Goal: Navigation & Orientation: Understand site structure

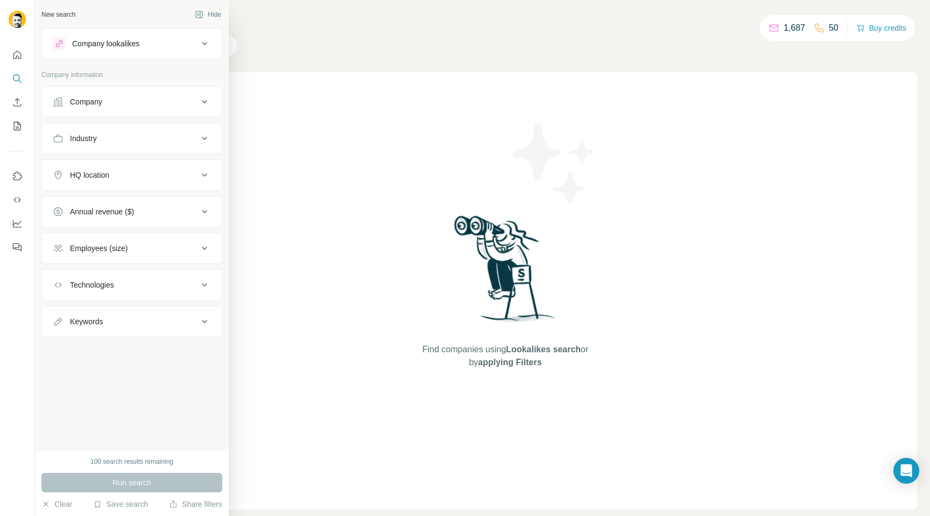
click at [95, 253] on div "Employees (size)" at bounding box center [99, 248] width 58 height 11
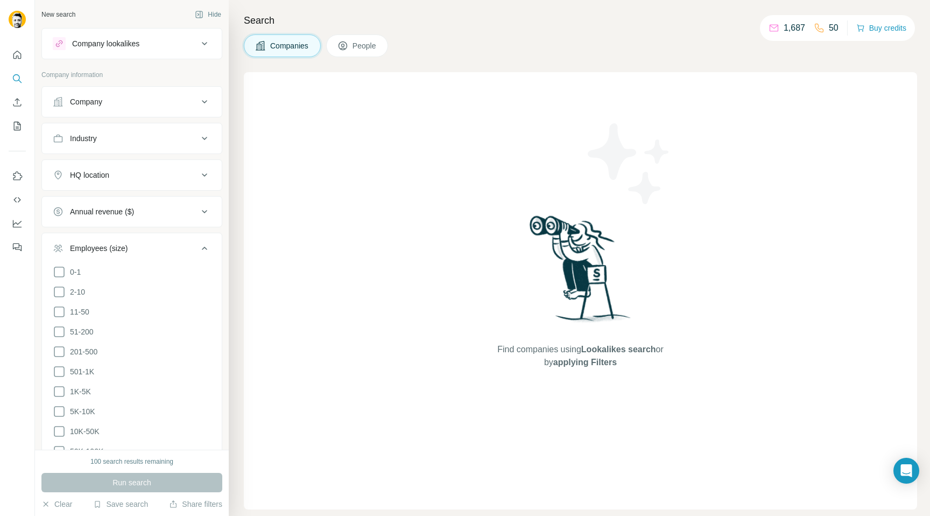
click at [95, 251] on div "Employees (size)" at bounding box center [99, 248] width 58 height 11
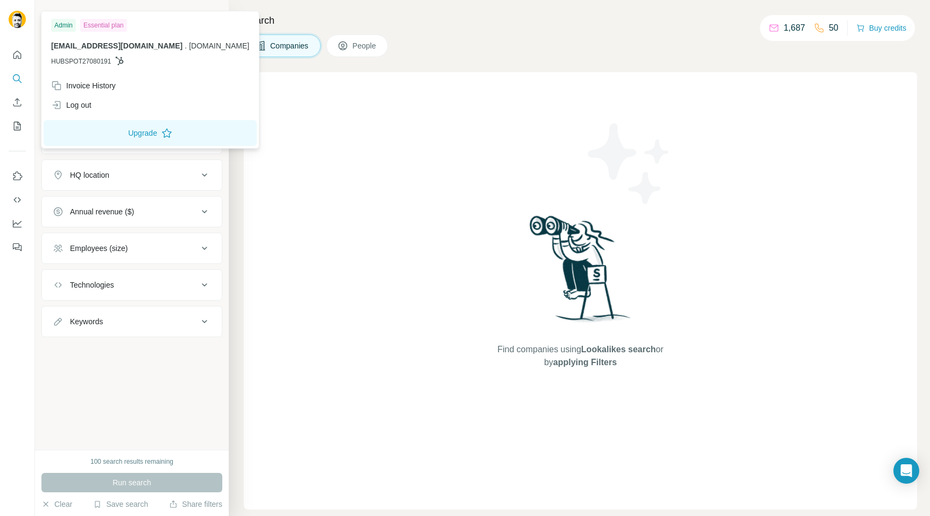
click at [14, 24] on img at bounding box center [17, 19] width 17 height 17
click at [67, 25] on div "Admin" at bounding box center [63, 25] width 25 height 13
click at [89, 25] on div "Essential plan" at bounding box center [103, 25] width 47 height 13
click at [83, 64] on span "HUBSPOT27080191" at bounding box center [81, 62] width 60 height 10
click at [18, 55] on icon "Quick start" at bounding box center [17, 55] width 11 height 11
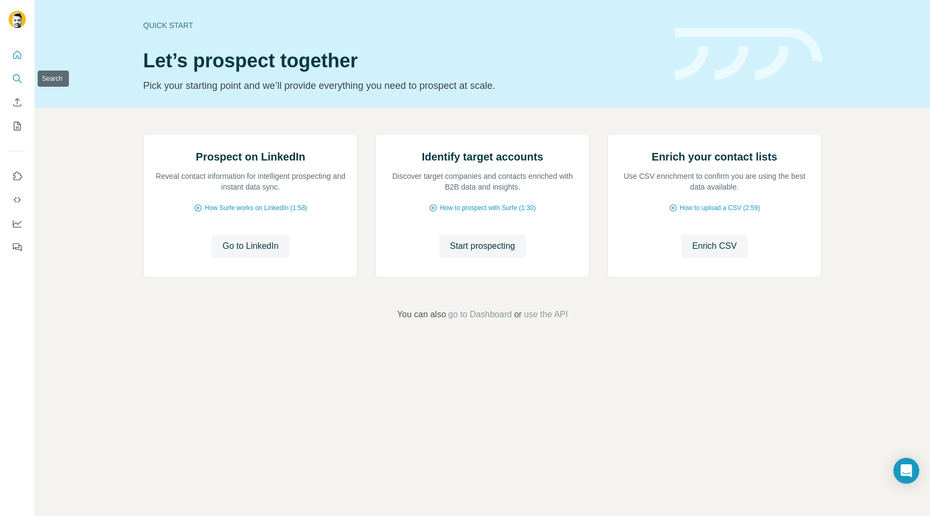
click at [9, 83] on button "Search" at bounding box center [17, 78] width 17 height 19
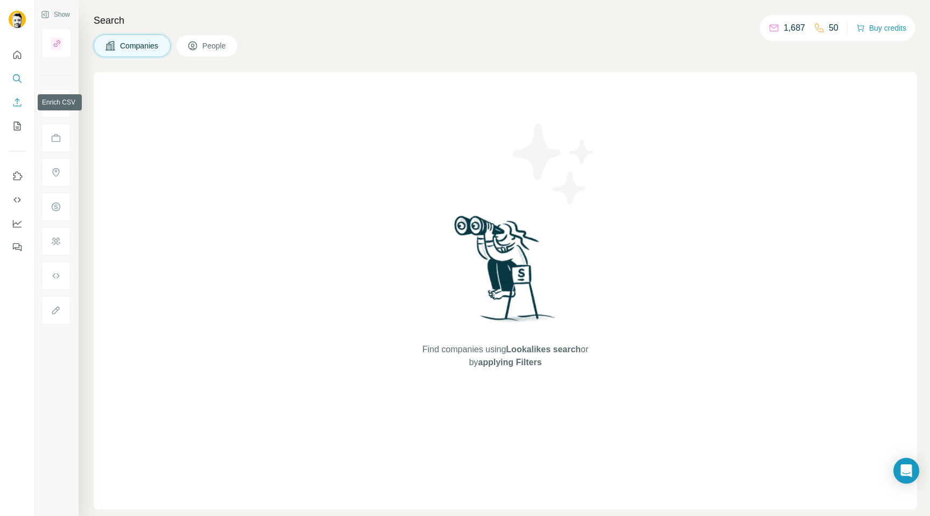
click at [16, 104] on icon "Enrich CSV" at bounding box center [17, 102] width 11 height 11
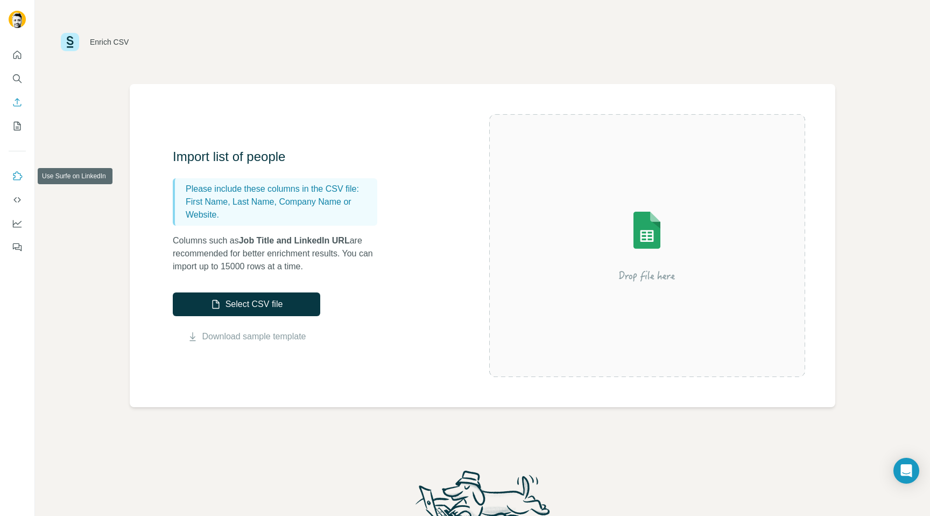
click at [17, 182] on button "Use Surfe on LinkedIn" at bounding box center [17, 175] width 17 height 19
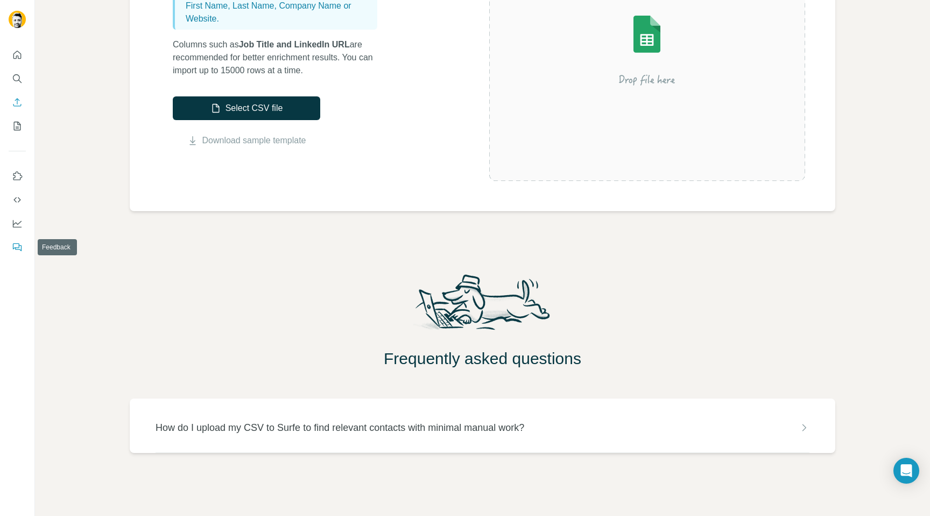
click at [17, 248] on icon "Feedback" at bounding box center [17, 247] width 11 height 11
click at [18, 48] on button "Quick start" at bounding box center [17, 54] width 17 height 19
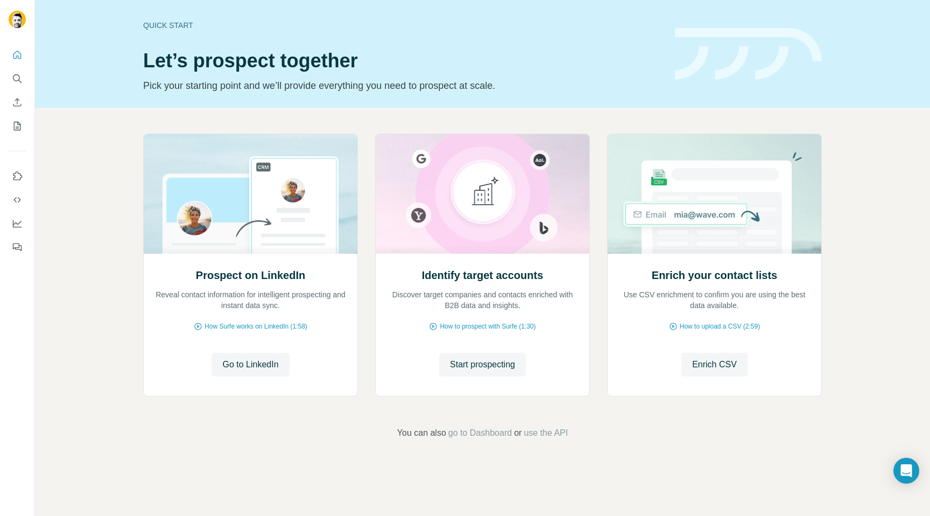
click at [23, 66] on nav at bounding box center [17, 90] width 17 height 90
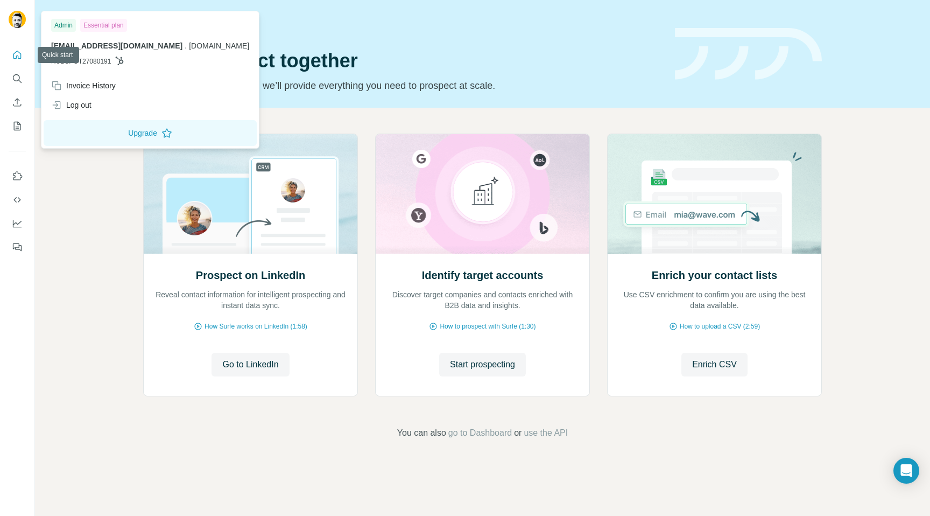
click at [23, 23] on img at bounding box center [17, 19] width 17 height 17
click at [93, 134] on button "Upgrade" at bounding box center [150, 133] width 213 height 26
